Goal: Task Accomplishment & Management: Complete application form

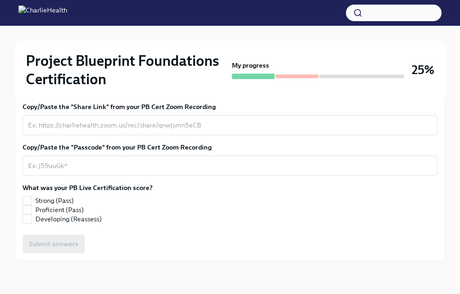
scroll to position [279, 0]
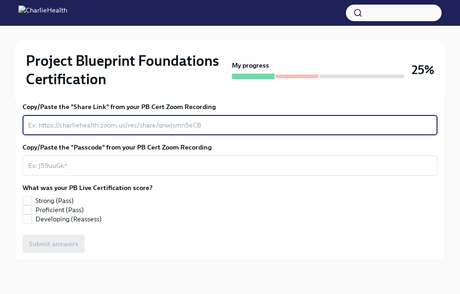
click at [191, 131] on textarea "Copy/Paste the "Share Link" from your PB Cert Zoom Recording" at bounding box center [230, 125] width 404 height 11
paste textarea "[URL][DOMAIN_NAME]"
type textarea "[URL][DOMAIN_NAME]"
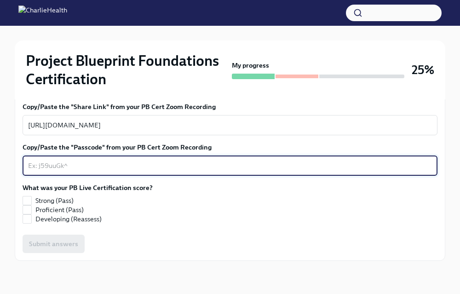
click at [188, 171] on textarea "Copy/Paste the "Passcode" from your PB Cert Zoom Recording" at bounding box center [230, 165] width 404 height 11
type textarea "N/A - recorded to computer b/c cloud was acting up, so here's a google drive li…"
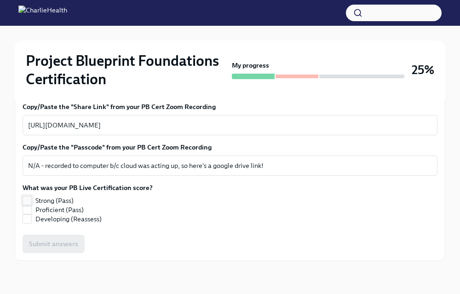
click at [52, 205] on span "Strong (Pass)" at bounding box center [54, 200] width 38 height 9
click at [31, 205] on input "Strong (Pass)" at bounding box center [27, 201] width 8 height 8
checkbox input "true"
click at [58, 249] on span "Submit answers" at bounding box center [53, 243] width 49 height 9
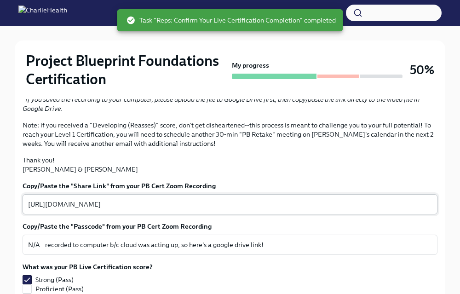
scroll to position [82, 0]
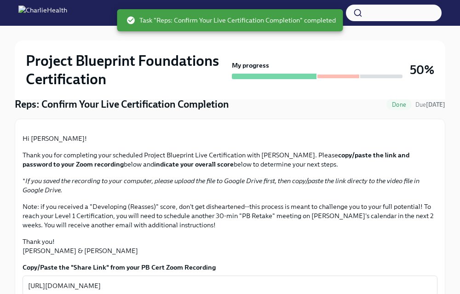
click at [327, 74] on div at bounding box center [317, 77] width 171 height 6
